Goal: Browse casually: Explore the website without a specific task or goal

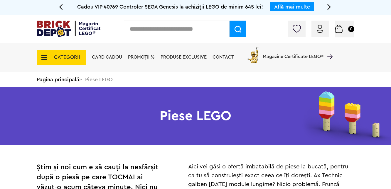
click at [49, 59] on span "CATEGORII" at bounding box center [61, 57] width 49 height 15
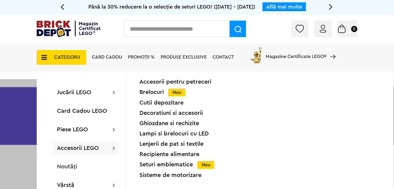
click at [163, 94] on div "Brelocuri Nou" at bounding box center [179, 92] width 80 height 6
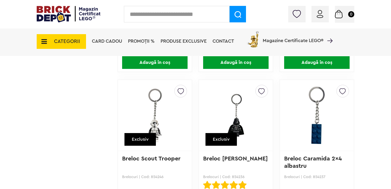
scroll to position [1439, 0]
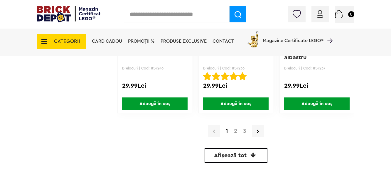
click at [254, 156] on icon at bounding box center [253, 155] width 6 height 6
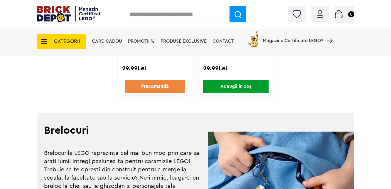
scroll to position [3582, 0]
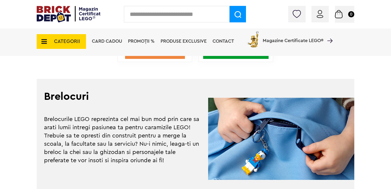
click at [50, 44] on span "CATEGORII" at bounding box center [61, 41] width 49 height 15
drag, startPoint x: 50, startPoint y: 44, endPoint x: 46, endPoint y: 41, distance: 5.5
click at [46, 41] on icon at bounding box center [42, 41] width 9 height 6
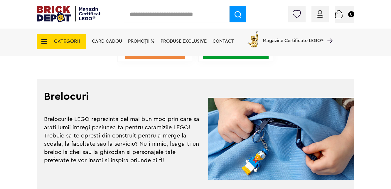
click at [42, 46] on span "CATEGORII" at bounding box center [61, 41] width 49 height 15
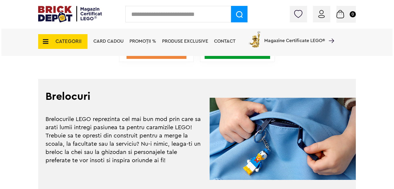
scroll to position [3583, 0]
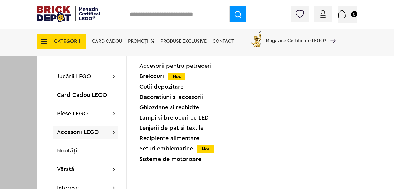
click at [193, 158] on div "Sisteme de motorizare" at bounding box center [179, 159] width 80 height 6
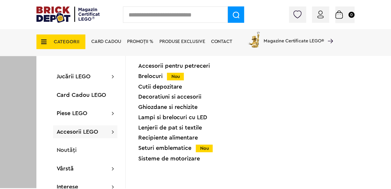
scroll to position [3582, 0]
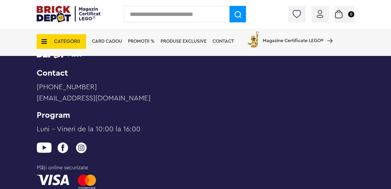
scroll to position [1204, 0]
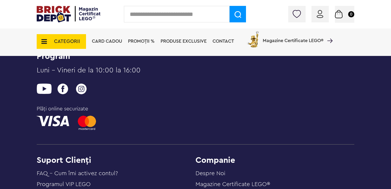
click at [46, 40] on icon at bounding box center [42, 41] width 9 height 6
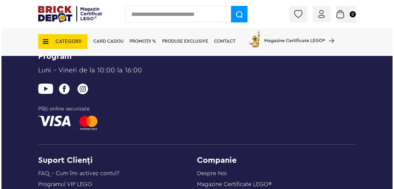
scroll to position [1204, 0]
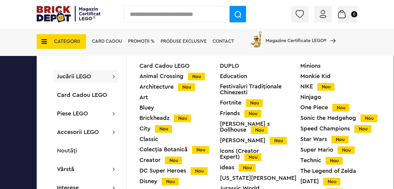
click at [310, 107] on div "One Piece Nou" at bounding box center [340, 107] width 80 height 6
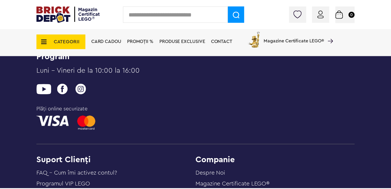
scroll to position [1204, 0]
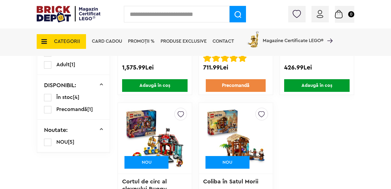
scroll to position [264, 0]
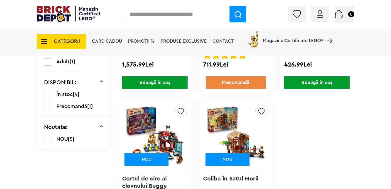
click at [44, 39] on icon at bounding box center [42, 41] width 9 height 6
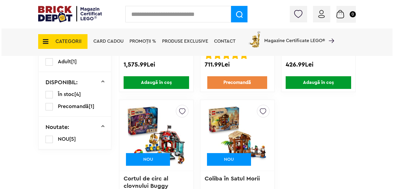
scroll to position [265, 0]
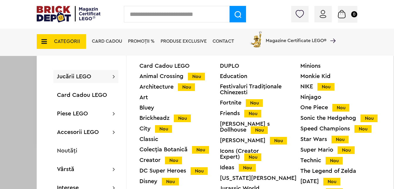
click at [252, 88] on div "Festivaluri Tradiţionale Chinezesti" at bounding box center [260, 89] width 80 height 12
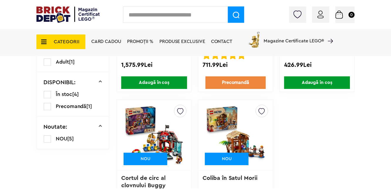
scroll to position [264, 0]
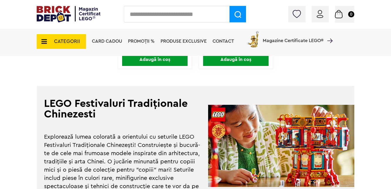
scroll to position [294, 0]
